Goal: Task Accomplishment & Management: Use online tool/utility

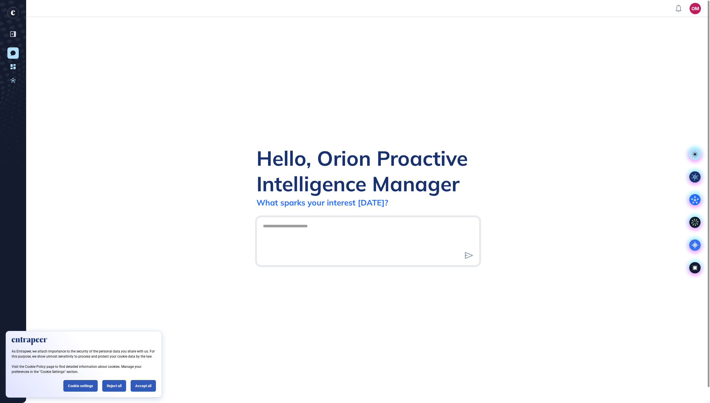
scroll to position [1, 1]
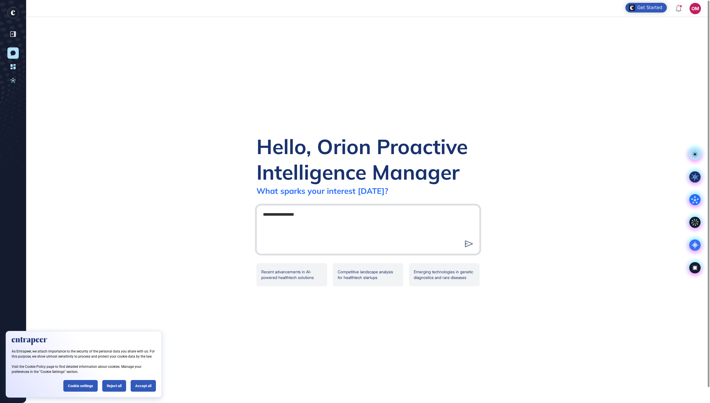
type textarea "**********"
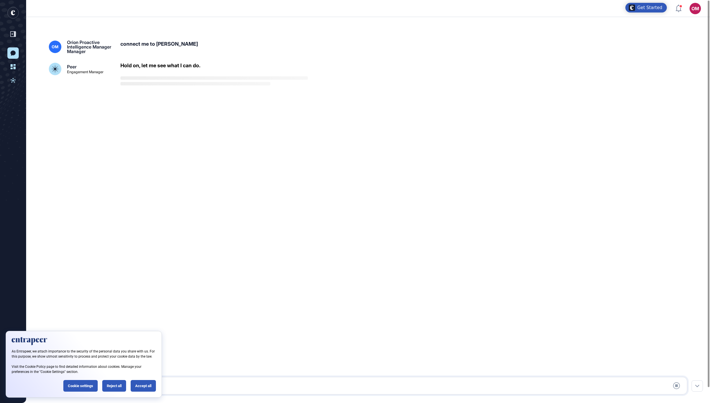
scroll to position [16, 0]
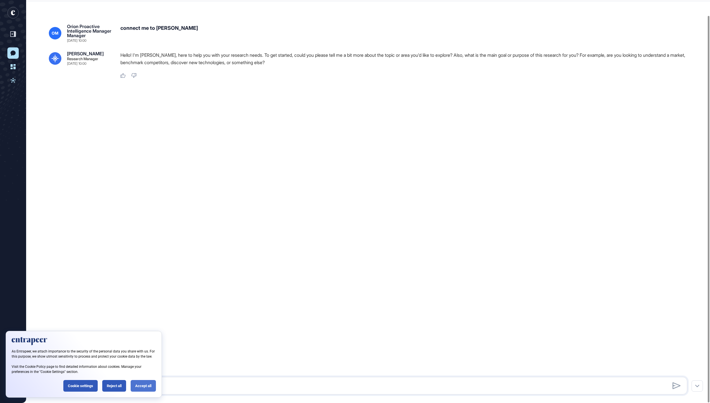
click at [132, 386] on div "Accept all" at bounding box center [143, 386] width 25 height 12
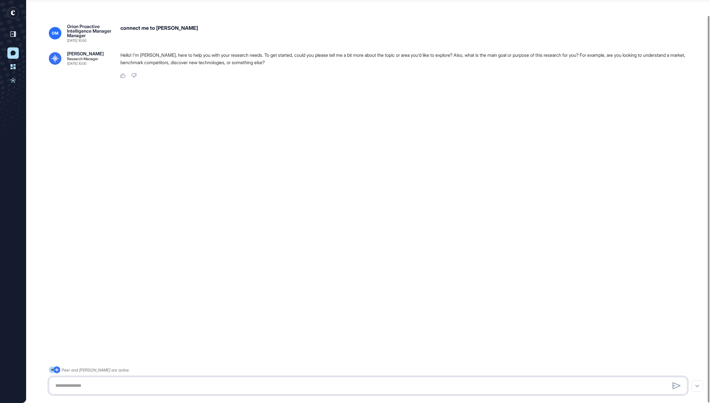
click at [500, 386] on textarea at bounding box center [368, 385] width 632 height 11
paste textarea "**********"
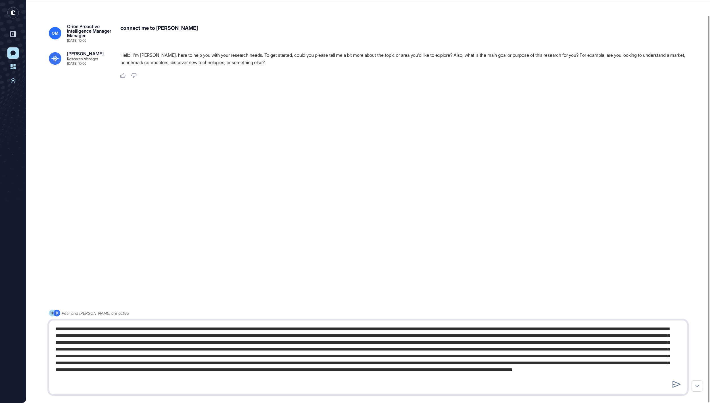
scroll to position [2, 0]
type textarea "**********"
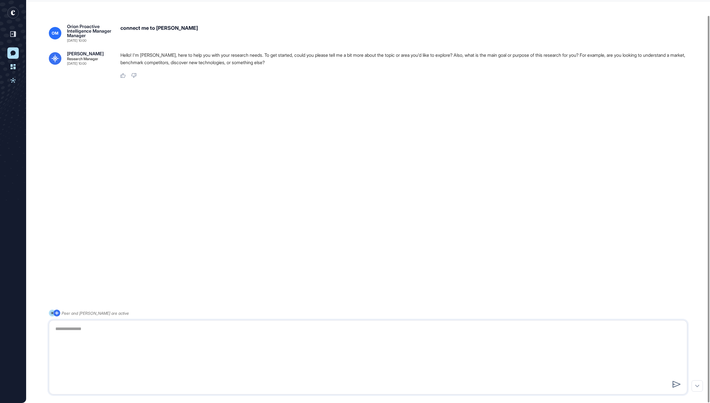
scroll to position [0, 0]
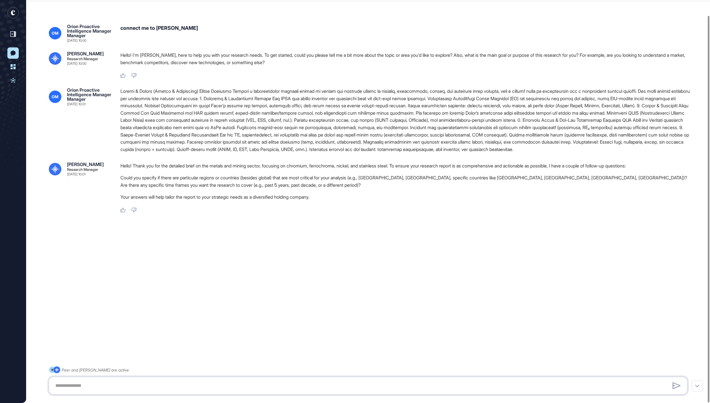
click at [325, 387] on textarea at bounding box center [367, 385] width 631 height 11
type textarea "**********"
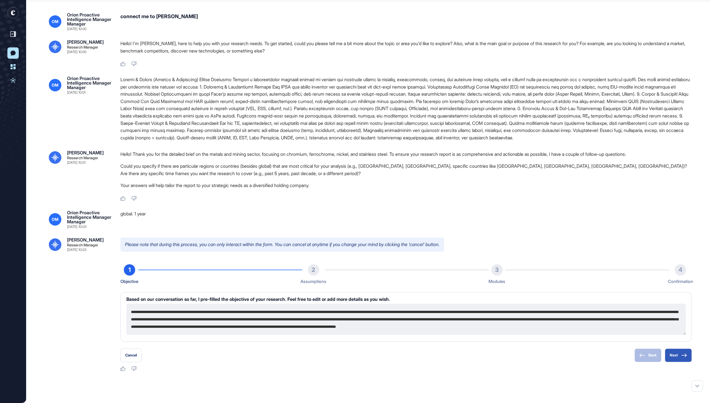
scroll to position [104, 0]
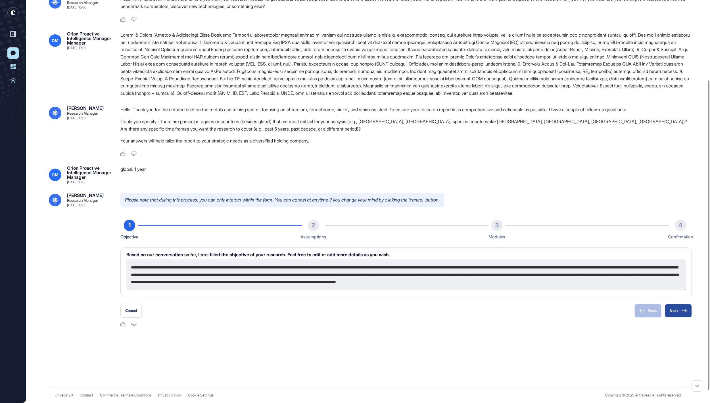
click at [681, 318] on button "Next" at bounding box center [678, 311] width 27 height 14
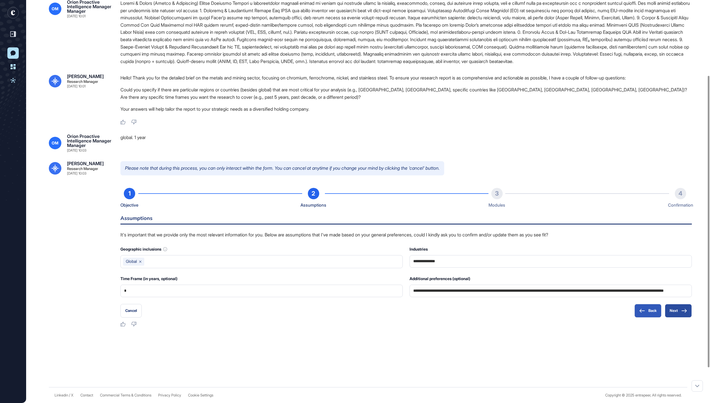
click at [681, 313] on icon at bounding box center [684, 311] width 6 height 4
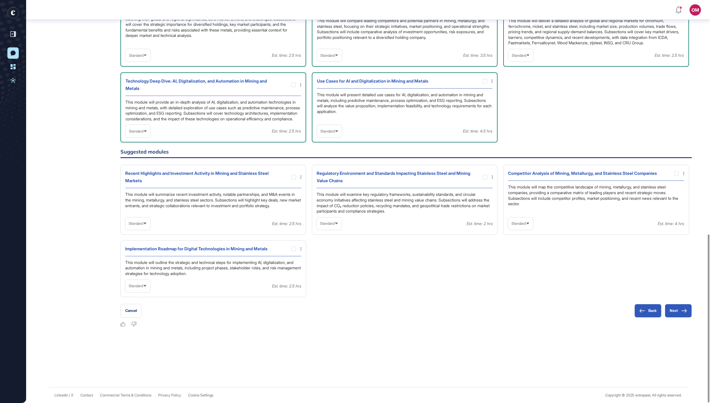
scroll to position [560, 0]
click at [335, 129] on span "Standard" at bounding box center [327, 131] width 14 height 4
click at [336, 162] on li "In-depth" at bounding box center [330, 167] width 22 height 11
click at [143, 129] on span "Standard" at bounding box center [136, 131] width 14 height 4
click at [147, 162] on li "In-depth" at bounding box center [138, 167] width 22 height 11
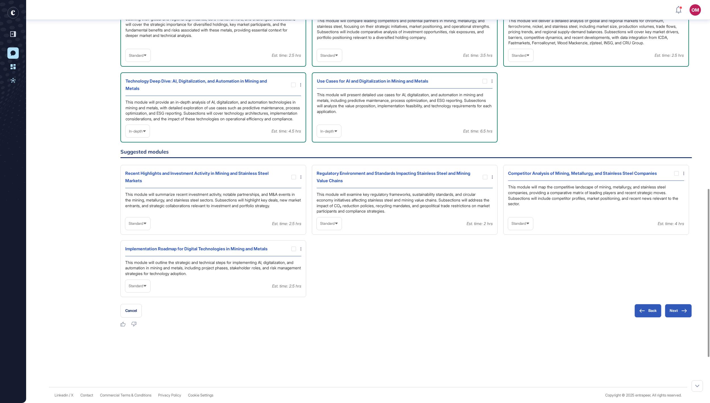
scroll to position [413, 0]
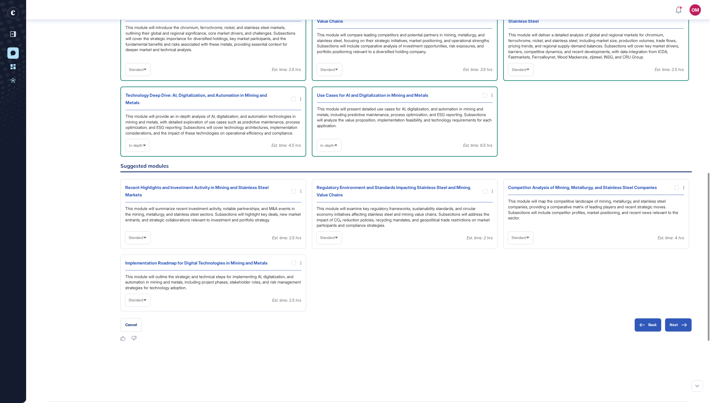
click at [150, 75] on div "Standard" at bounding box center [137, 69] width 25 height 11
click at [145, 112] on li "In-depth" at bounding box center [138, 105] width 22 height 11
click at [330, 75] on div "Standard" at bounding box center [329, 69] width 25 height 11
click at [330, 112] on li "In-depth" at bounding box center [330, 105] width 22 height 11
click at [533, 75] on div "Standard" at bounding box center [520, 69] width 25 height 11
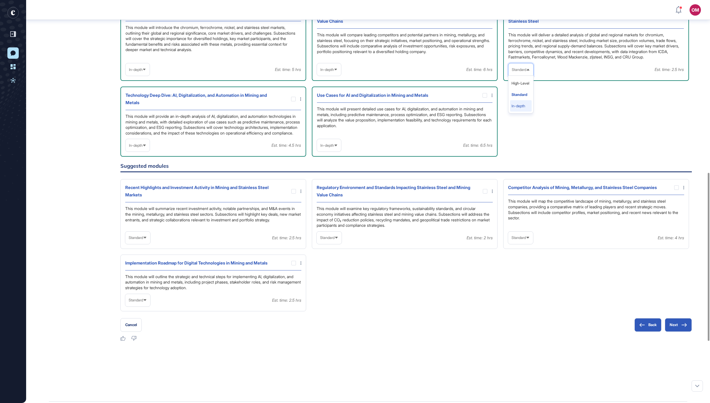
click at [523, 112] on li "In-depth" at bounding box center [521, 105] width 22 height 11
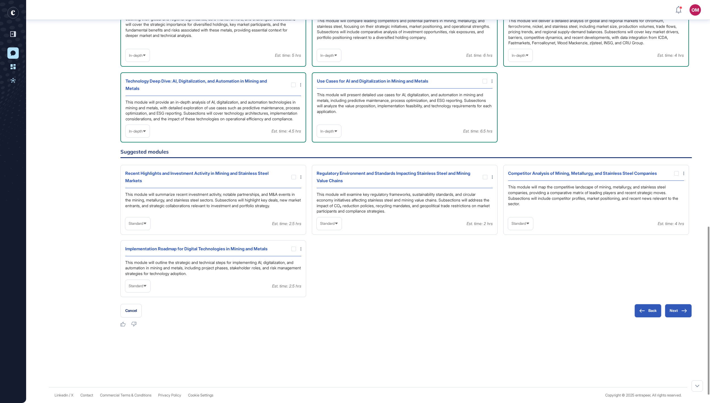
scroll to position [542, 0]
click at [143, 288] on span "Standard" at bounding box center [136, 286] width 14 height 4
click at [143, 328] on li "In-depth" at bounding box center [138, 322] width 22 height 11
click at [294, 251] on div at bounding box center [293, 249] width 5 height 5
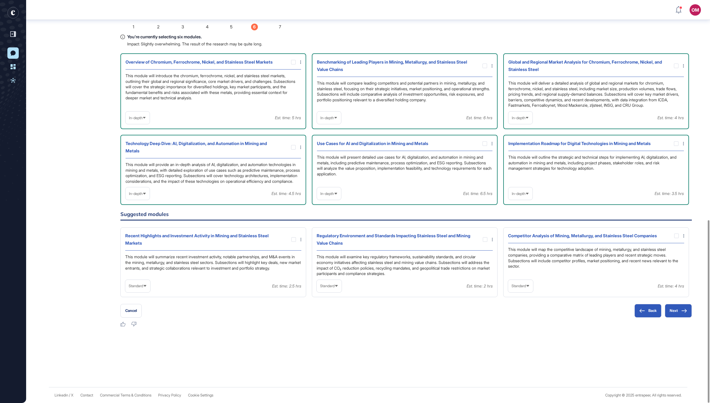
scroll to position [485, 0]
click at [143, 284] on span "Standard" at bounding box center [136, 286] width 14 height 4
click at [146, 321] on li "In-depth" at bounding box center [138, 322] width 22 height 11
click at [293, 237] on div at bounding box center [293, 239] width 5 height 5
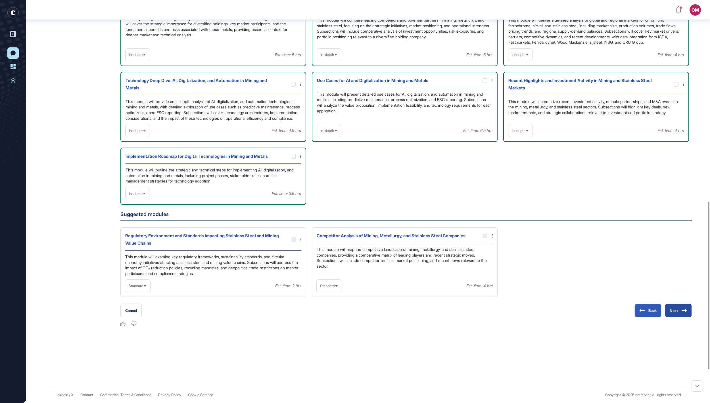
click at [672, 317] on button "Next" at bounding box center [678, 311] width 27 height 14
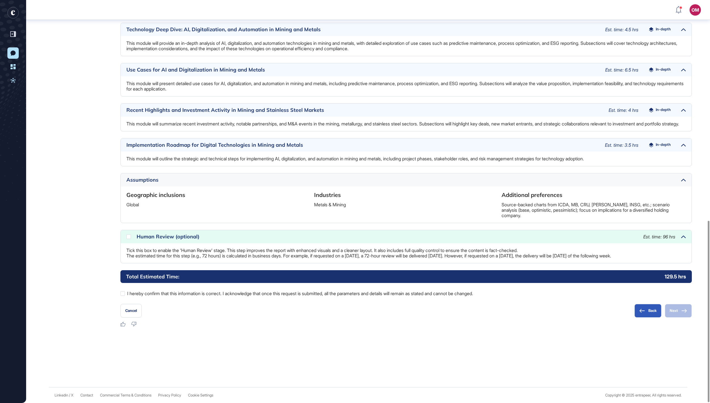
scroll to position [491, 0]
click at [433, 295] on label "I hereby confirm that this information is correct. I acknowledge that once this…" at bounding box center [405, 293] width 571 height 7
click at [678, 311] on button "Next" at bounding box center [678, 311] width 27 height 14
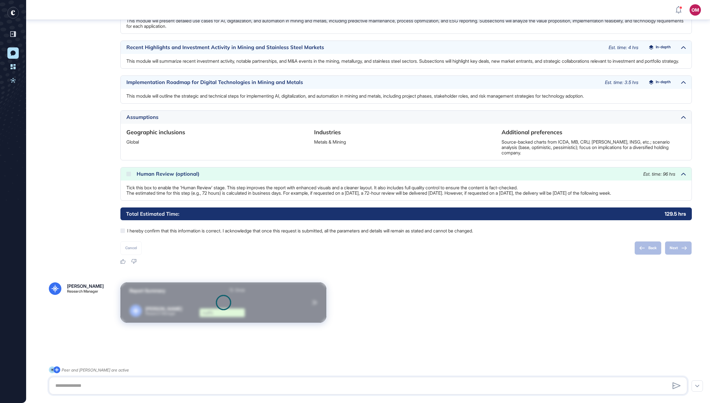
scroll to position [556, 0]
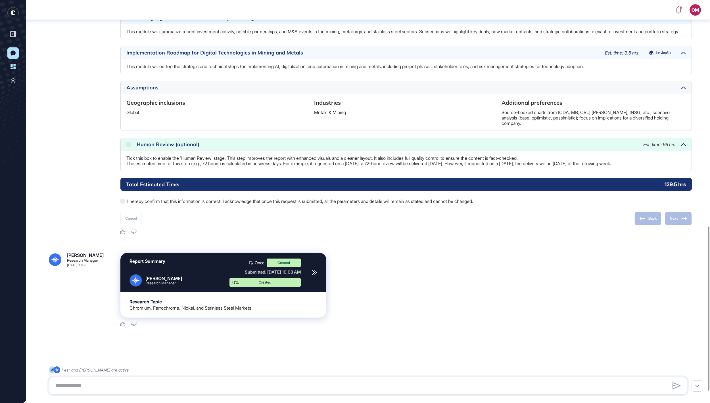
click at [15, 13] on rect "entrapeer-logo" at bounding box center [12, 12] width 11 height 11
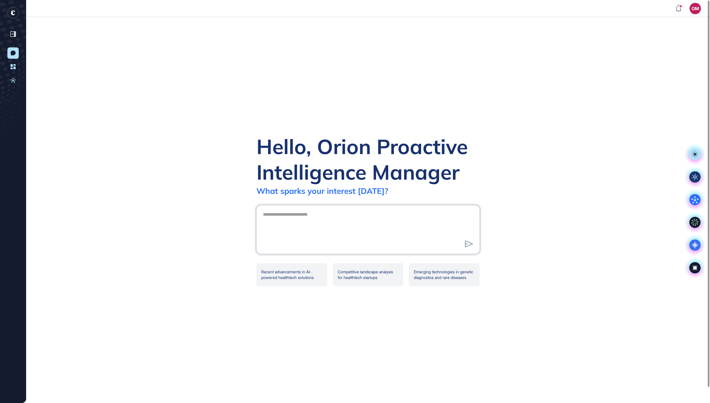
click at [288, 210] on textarea at bounding box center [367, 229] width 217 height 40
type textarea "**********"
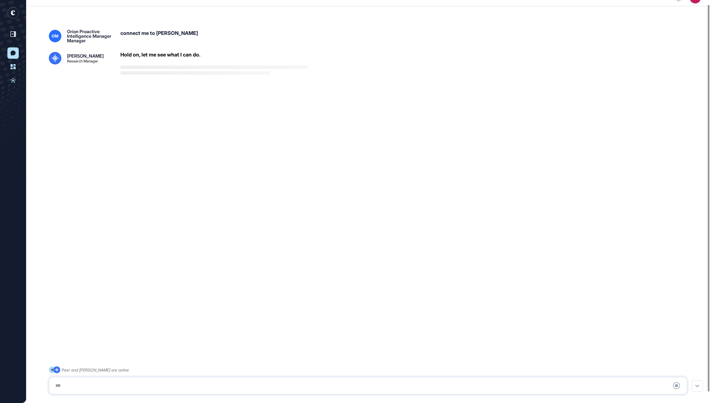
scroll to position [16, 0]
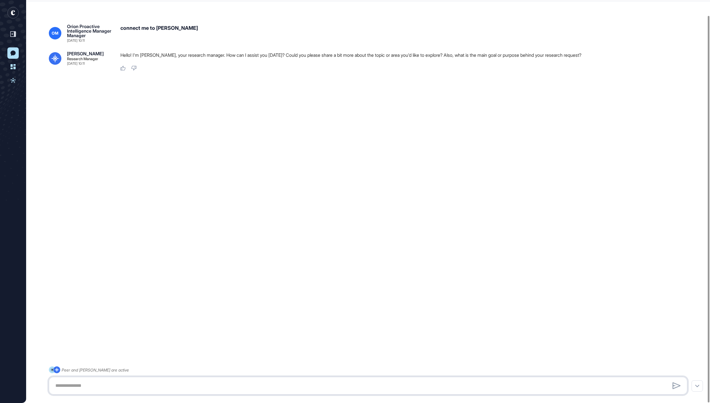
click at [297, 383] on textarea at bounding box center [368, 385] width 632 height 11
paste textarea "**********"
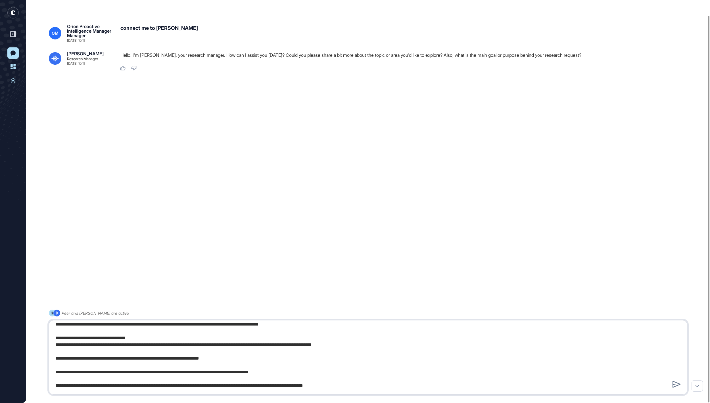
type textarea "**********"
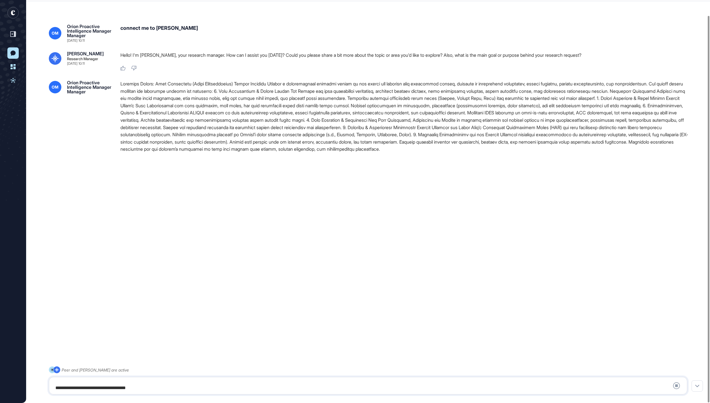
scroll to position [0, 0]
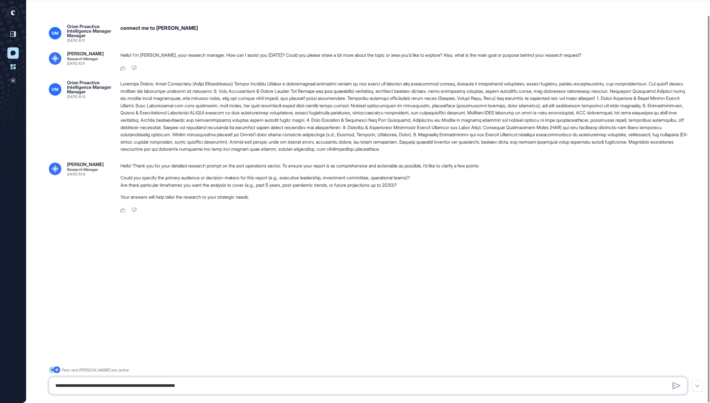
click at [243, 388] on textarea at bounding box center [367, 385] width 631 height 11
type textarea "**********"
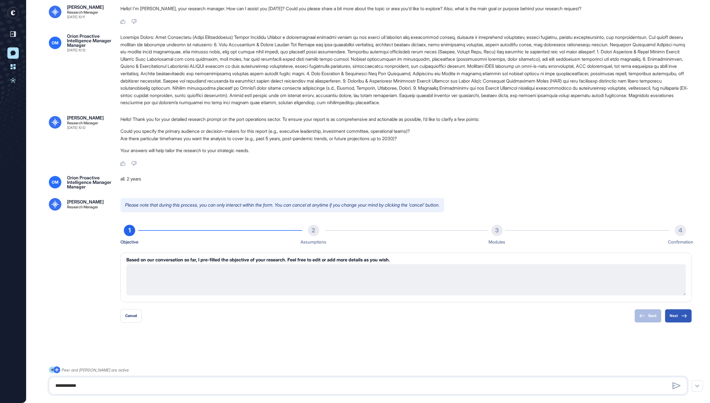
scroll to position [104, 0]
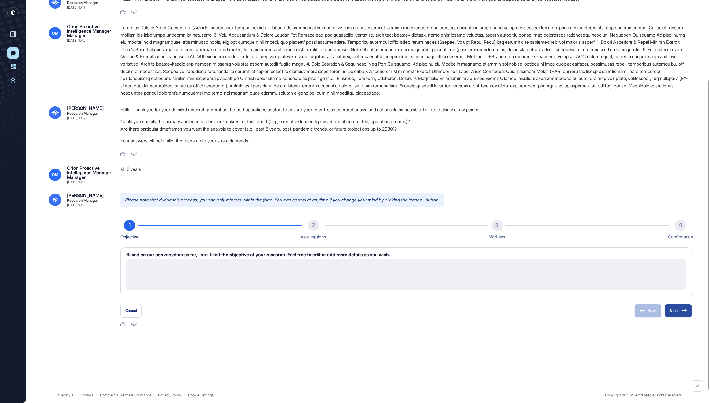
click at [675, 318] on button "Next" at bounding box center [678, 311] width 27 height 14
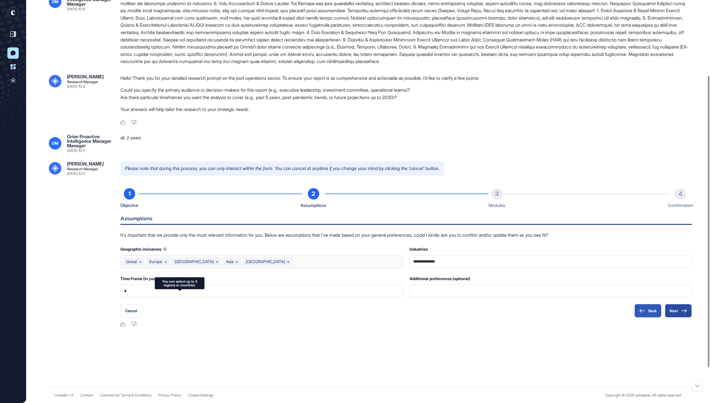
click at [683, 313] on icon at bounding box center [684, 311] width 6 height 4
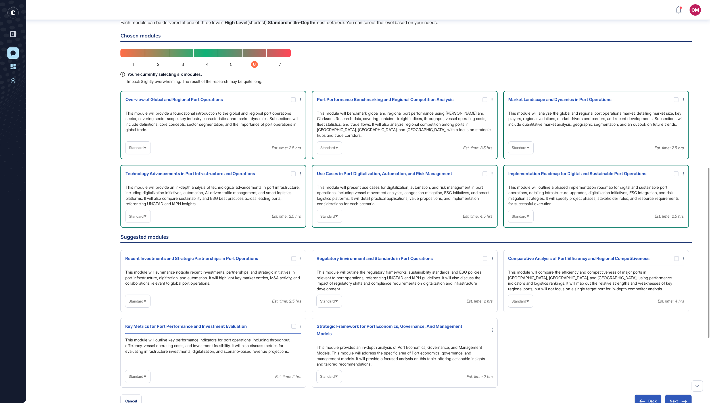
scroll to position [398, 0]
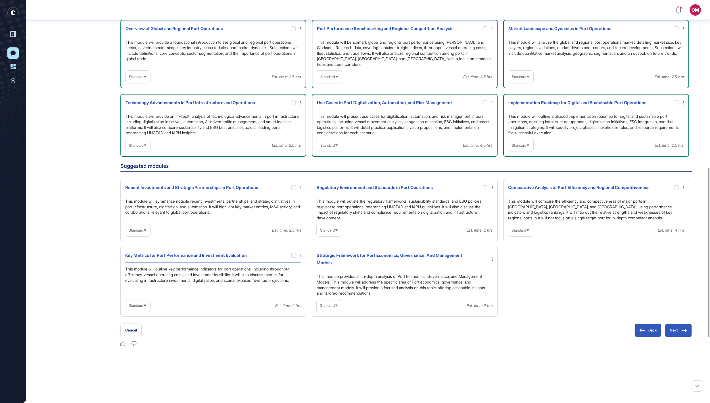
click at [141, 79] on span "Standard" at bounding box center [136, 77] width 14 height 4
click at [145, 119] on li "In-depth" at bounding box center [138, 113] width 22 height 11
click at [333, 79] on span "Standard" at bounding box center [327, 77] width 14 height 4
click at [332, 119] on li "In-depth" at bounding box center [330, 113] width 22 height 11
click at [514, 79] on span "Standard" at bounding box center [519, 77] width 14 height 4
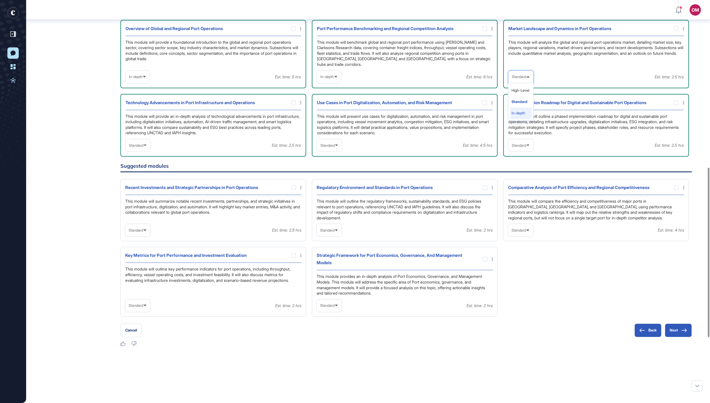
click at [516, 119] on li "In-depth" at bounding box center [521, 113] width 22 height 11
click at [335, 148] on span "Standard" at bounding box center [327, 145] width 14 height 4
click at [338, 187] on li "In-depth" at bounding box center [330, 181] width 22 height 11
click at [526, 148] on span "Standard" at bounding box center [519, 145] width 14 height 4
click at [519, 187] on li "In-depth" at bounding box center [521, 181] width 22 height 11
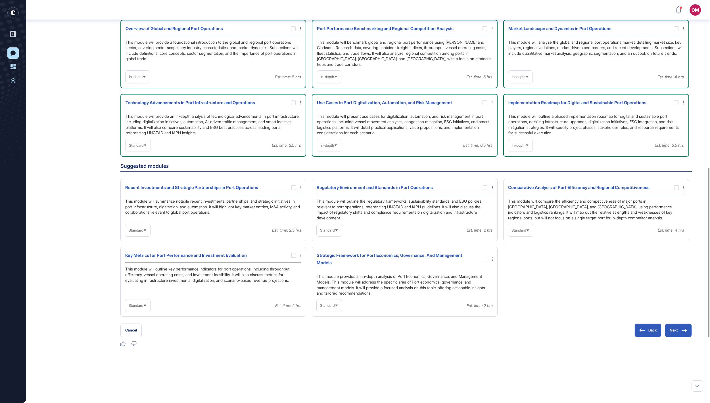
click at [143, 148] on span "Standard" at bounding box center [136, 145] width 14 height 4
click at [147, 187] on li "In-depth" at bounding box center [138, 181] width 22 height 11
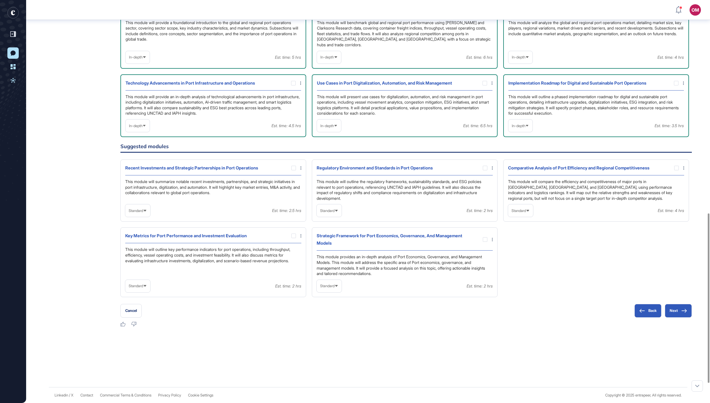
scroll to position [520, 0]
click at [327, 213] on span "Standard" at bounding box center [327, 211] width 14 height 4
click at [328, 253] on li "In-depth" at bounding box center [329, 246] width 22 height 11
click at [485, 168] on div at bounding box center [485, 168] width 5 height 5
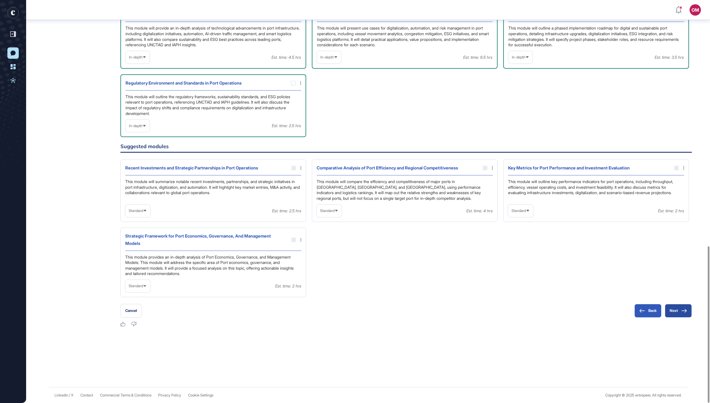
click at [673, 308] on button "Next" at bounding box center [678, 311] width 27 height 14
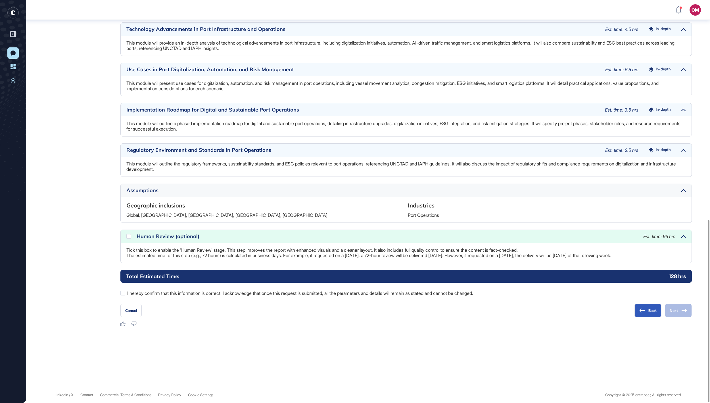
scroll to position [487, 0]
click at [449, 295] on label "I hereby confirm that this information is correct. I acknowledge that once this…" at bounding box center [405, 293] width 571 height 7
click at [669, 309] on button "Next" at bounding box center [678, 311] width 27 height 14
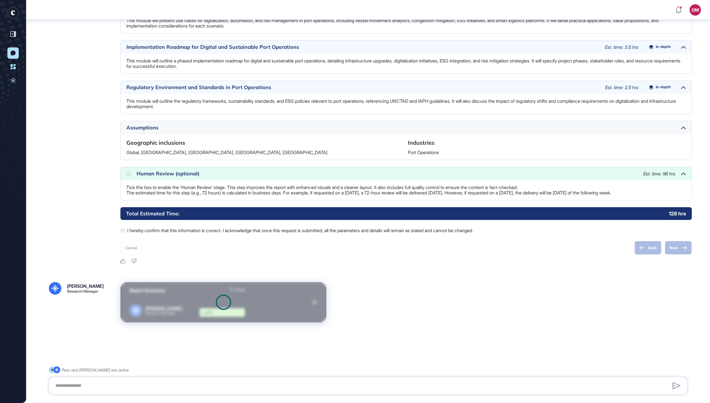
scroll to position [551, 0]
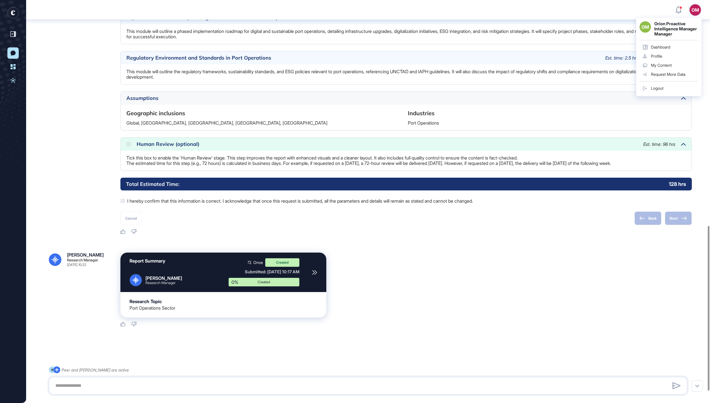
click at [653, 91] on div "Logout" at bounding box center [657, 88] width 12 height 5
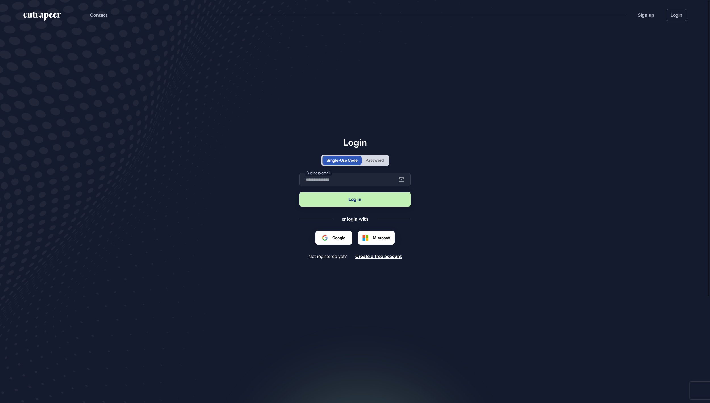
scroll to position [1, 1]
click at [376, 161] on div "Password" at bounding box center [374, 160] width 18 height 6
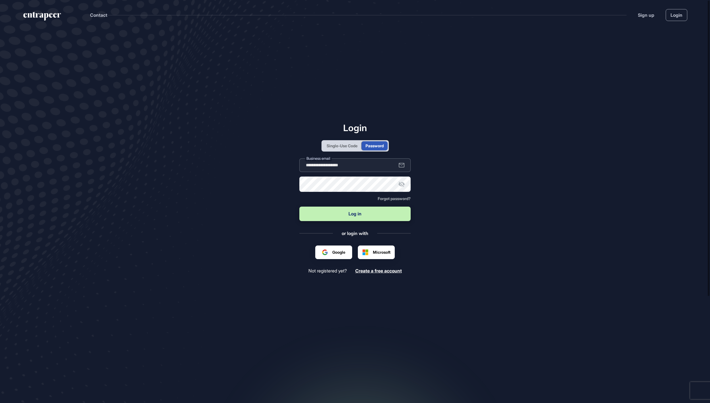
type input "**********"
click at [355, 214] on button "Log in" at bounding box center [354, 214] width 111 height 14
